Goal: Check status: Check status

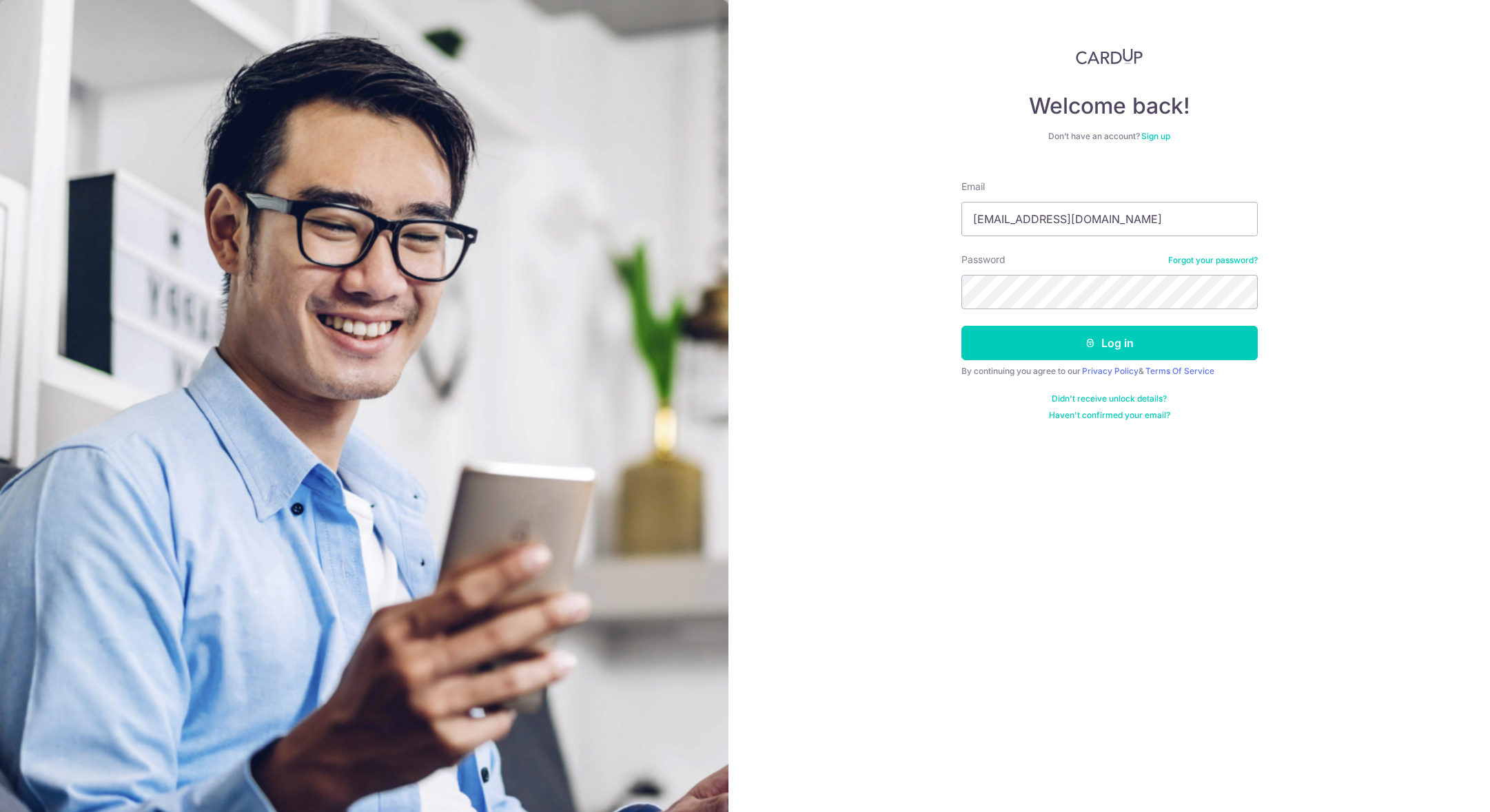
click at [962, 326] on button "Log in" at bounding box center [1110, 343] width 296 height 34
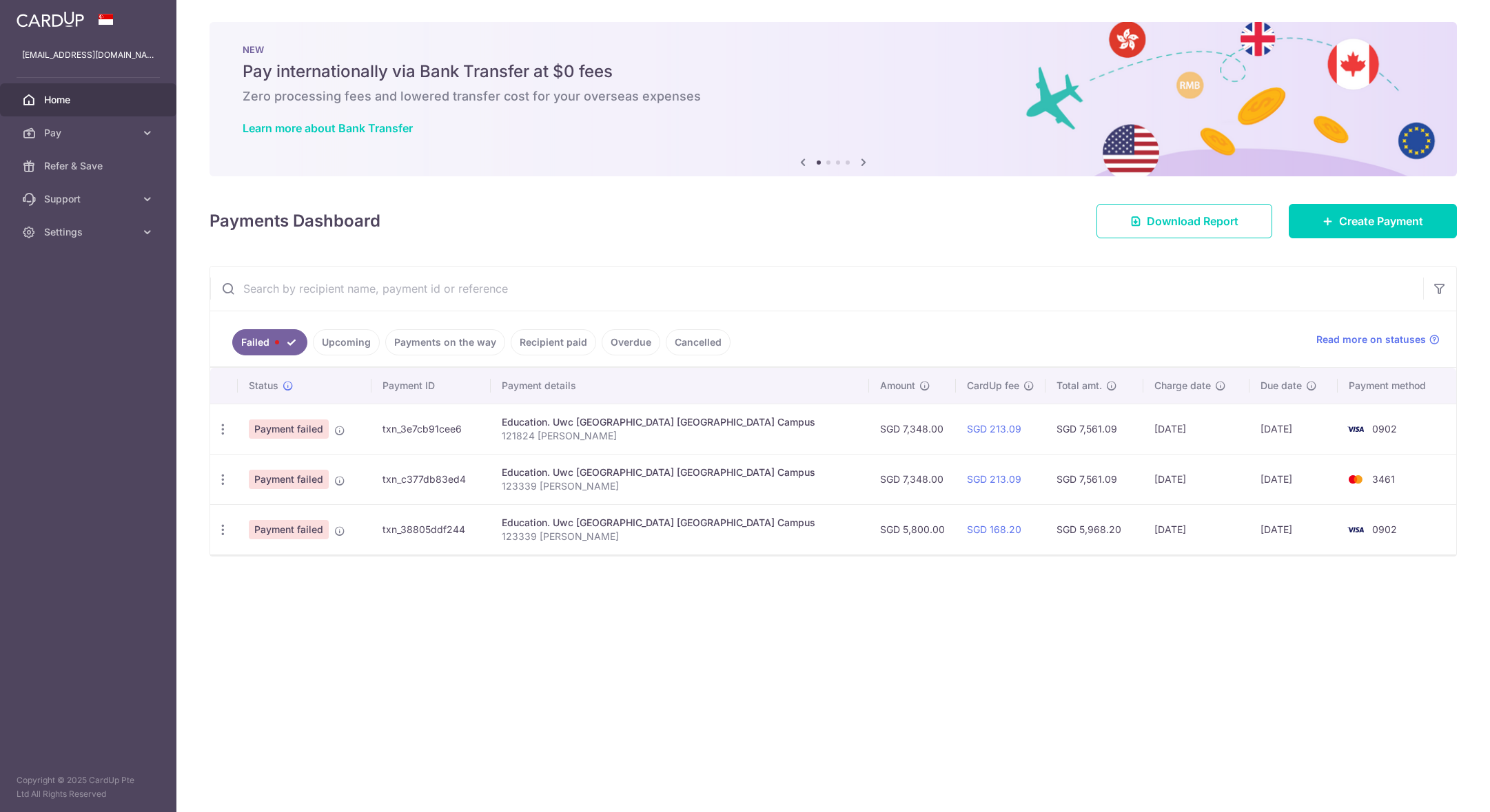
click at [350, 338] on link "Upcoming" at bounding box center [346, 343] width 67 height 26
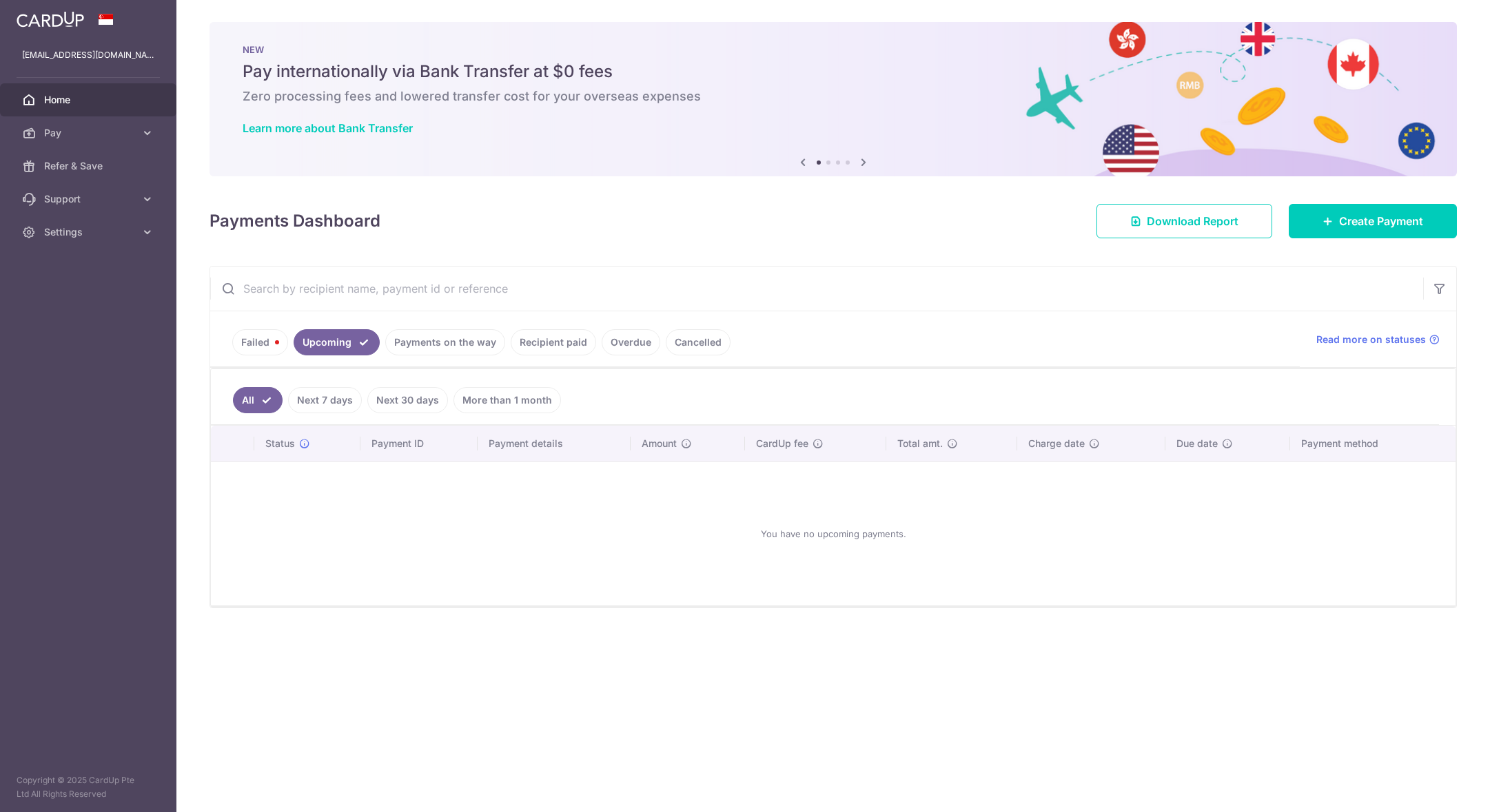
click at [442, 342] on link "Payments on the way" at bounding box center [445, 343] width 120 height 26
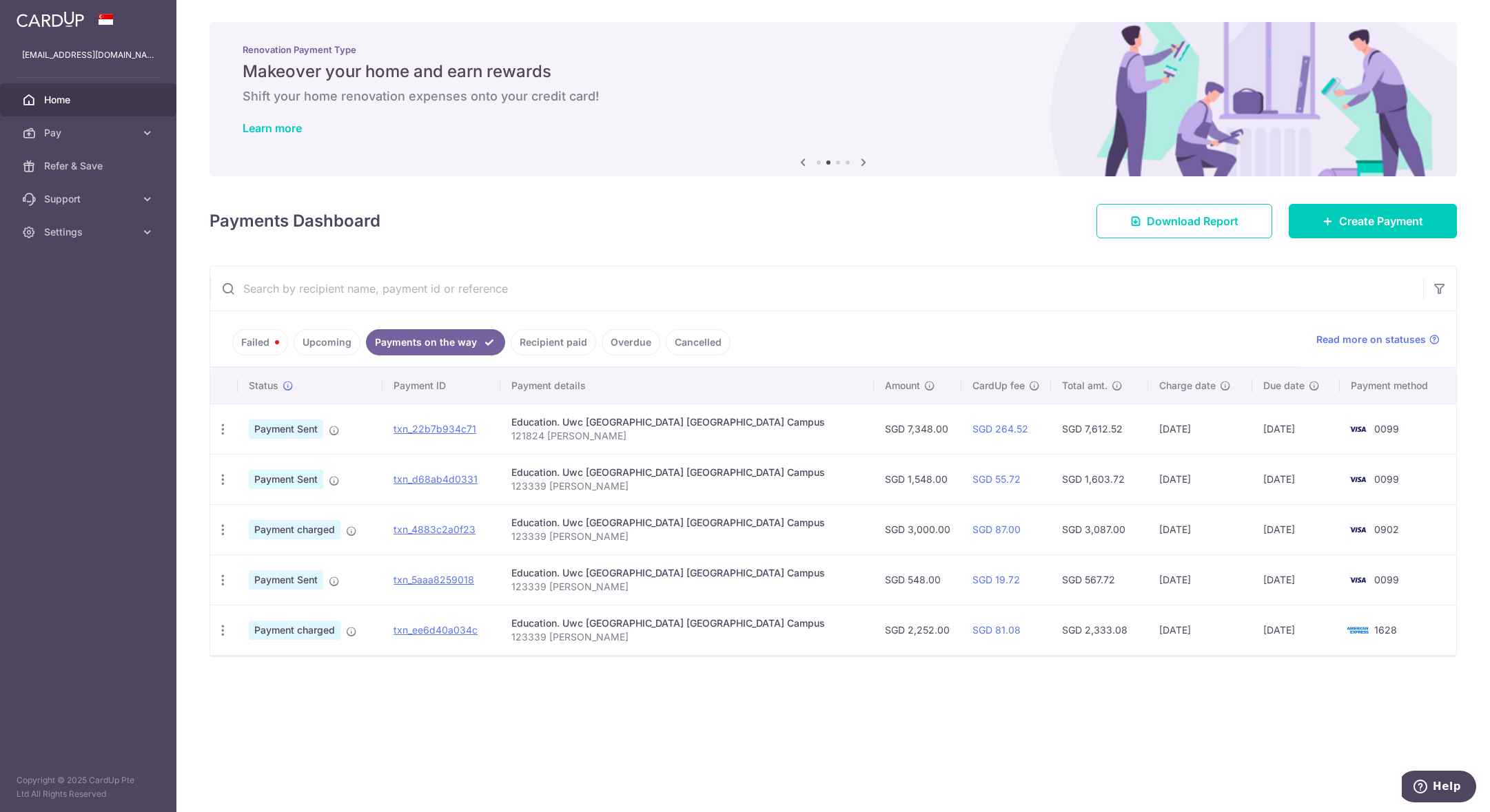
click at [537, 353] on link "Recipient paid" at bounding box center [554, 343] width 86 height 26
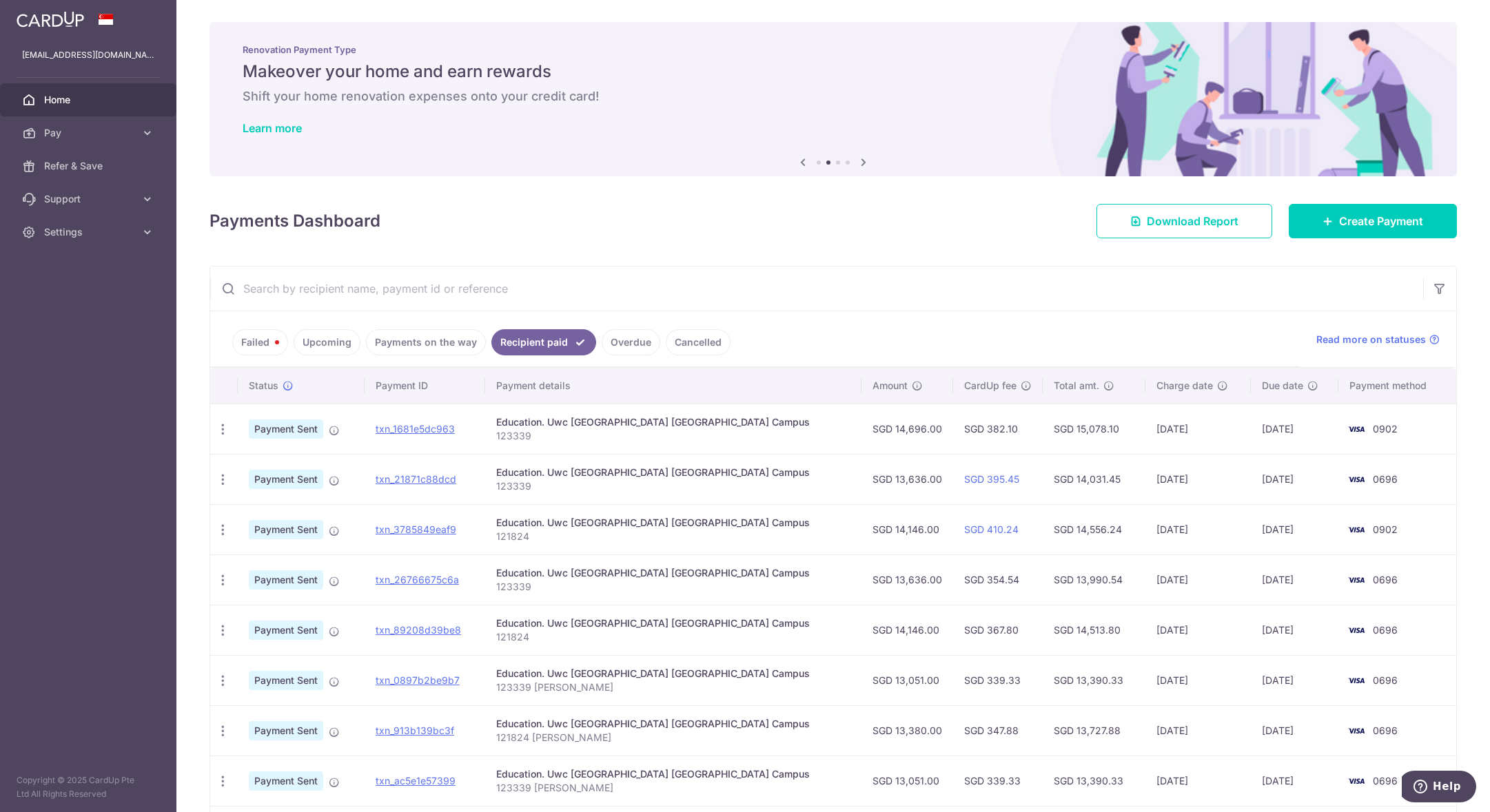
click at [440, 349] on link "Payments on the way" at bounding box center [425, 343] width 120 height 26
